Goal: Information Seeking & Learning: Find specific fact

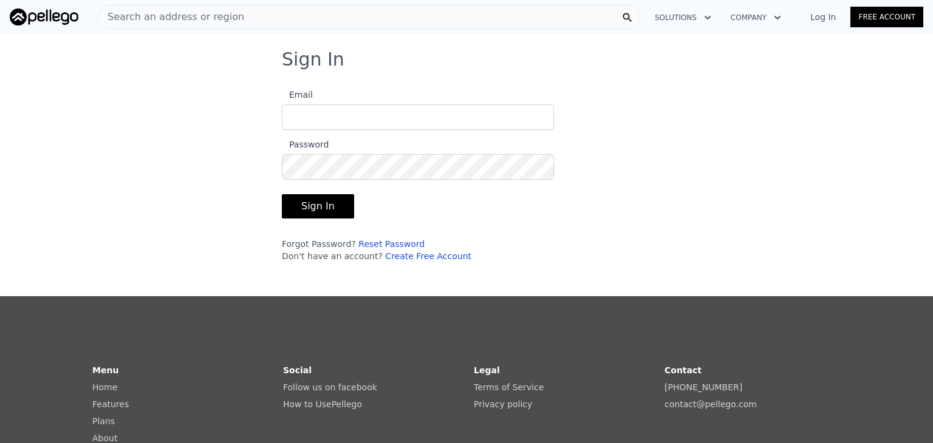
type input "[EMAIL_ADDRESS][DOMAIN_NAME]"
click at [328, 207] on button "Sign In" at bounding box center [318, 206] width 72 height 24
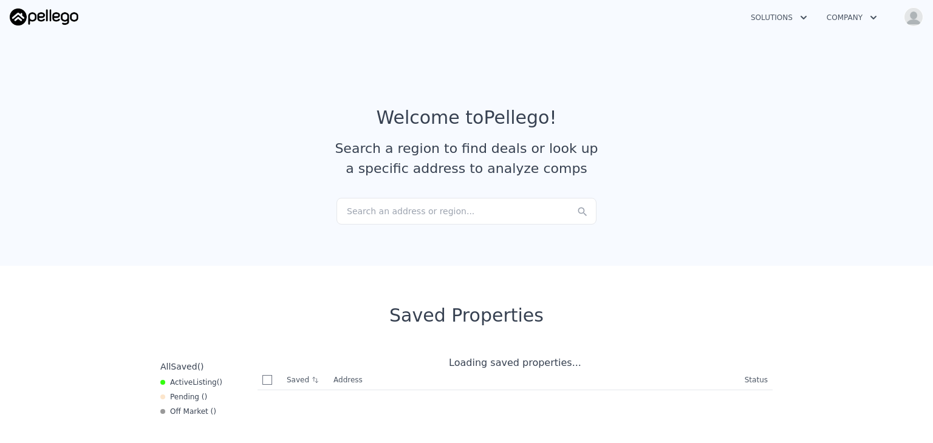
checkbox input "true"
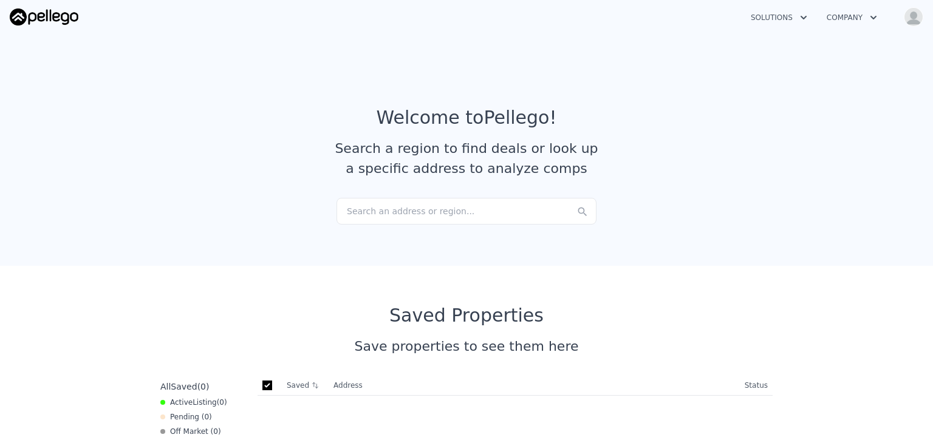
click at [555, 250] on section "Welcome to Pellego ! Search a region to find deals or look up a specific addres…" at bounding box center [466, 147] width 933 height 237
click at [495, 213] on div "Search an address or region..." at bounding box center [466, 211] width 260 height 27
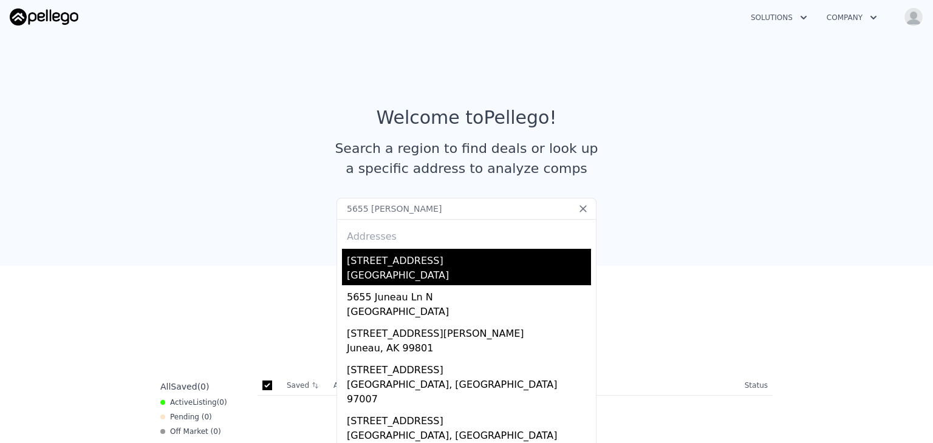
type input "5655 [PERSON_NAME]"
click at [393, 267] on div "[STREET_ADDRESS]" at bounding box center [469, 258] width 244 height 19
